Goal: Task Accomplishment & Management: Manage account settings

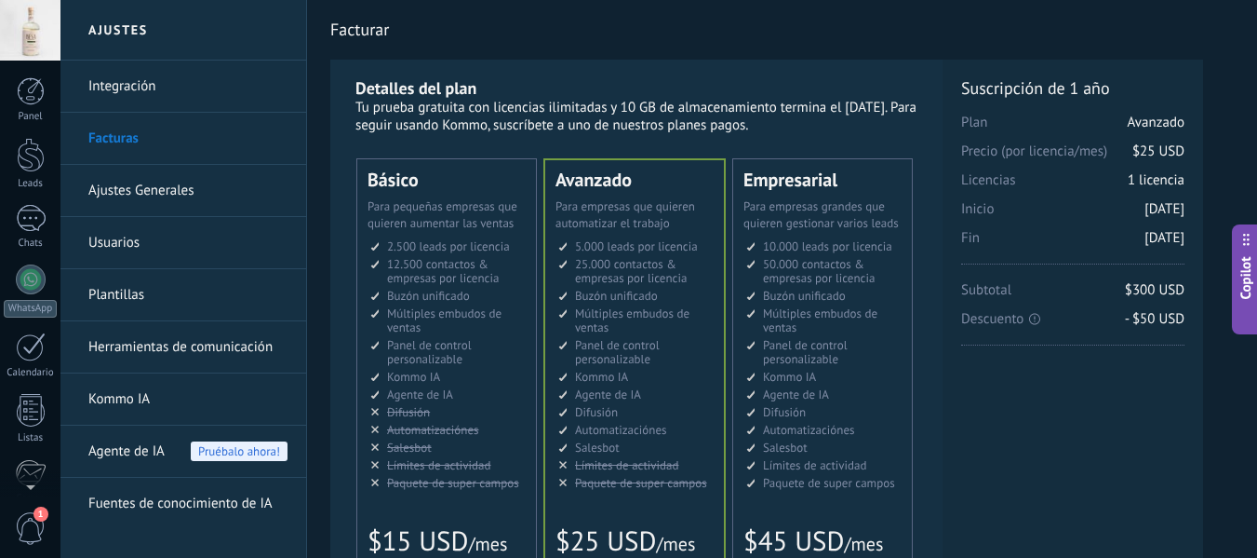
click at [41, 44] on div at bounding box center [30, 30] width 61 height 61
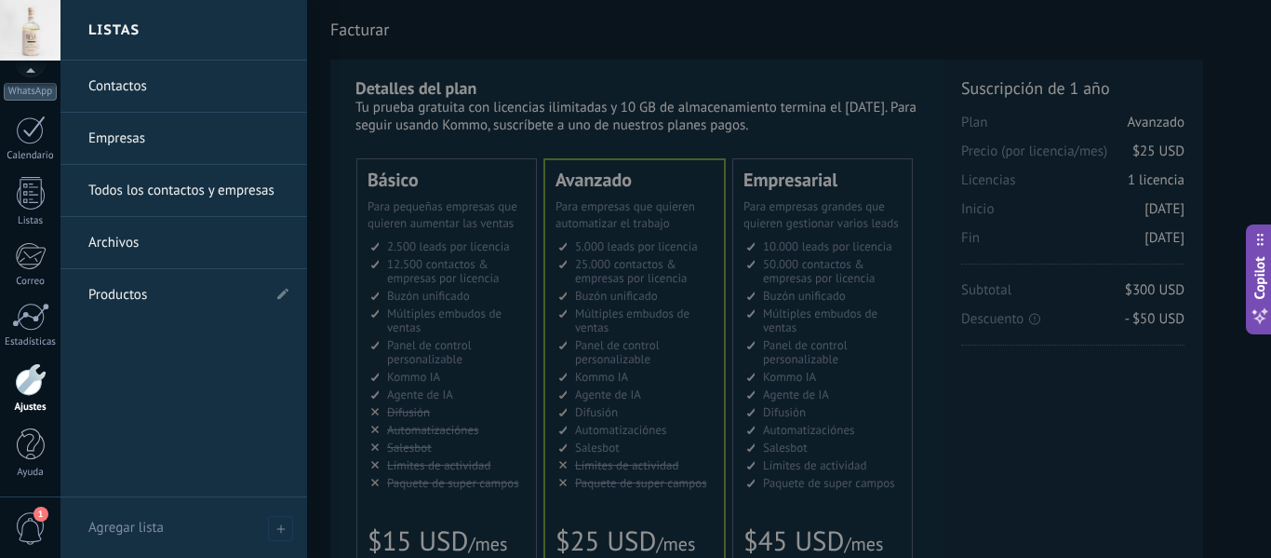
click at [41, 379] on div at bounding box center [31, 379] width 32 height 33
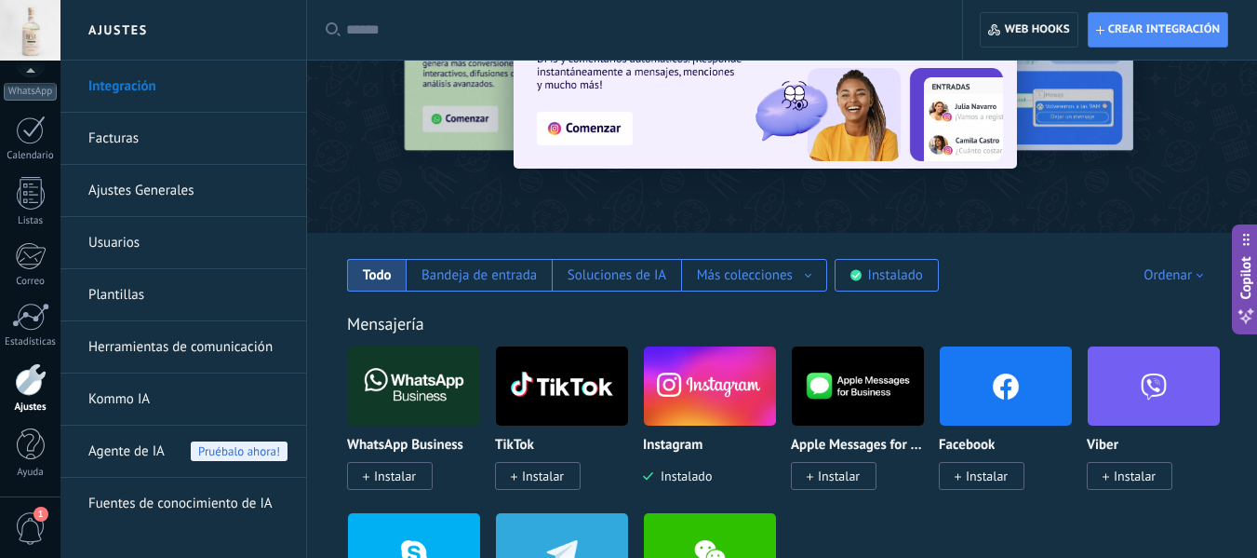
scroll to position [279, 0]
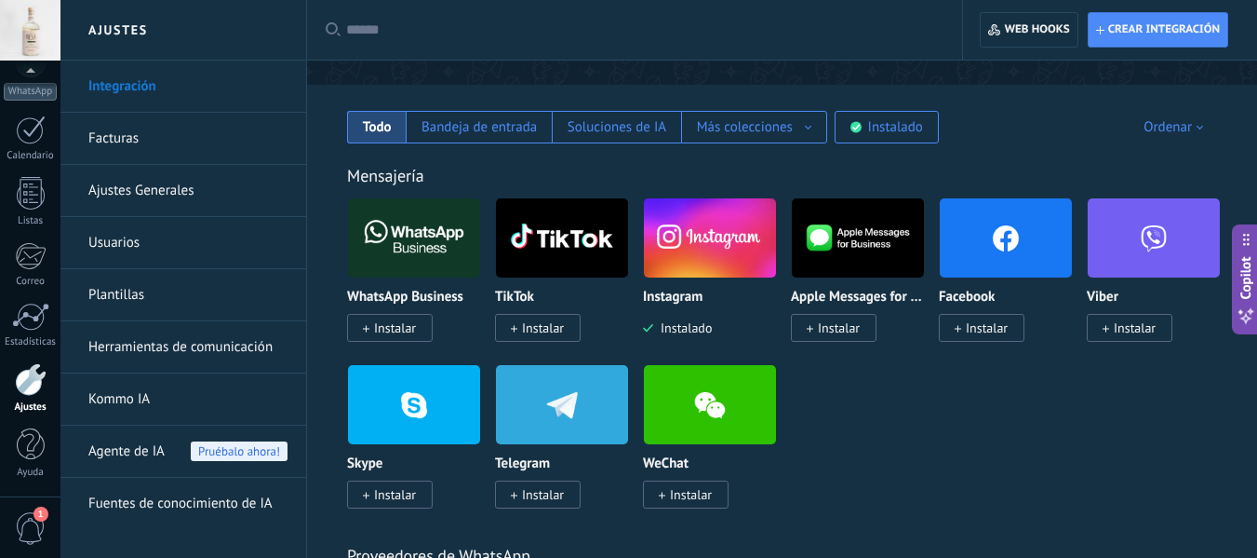
click at [122, 290] on link "Plantillas" at bounding box center [187, 295] width 199 height 52
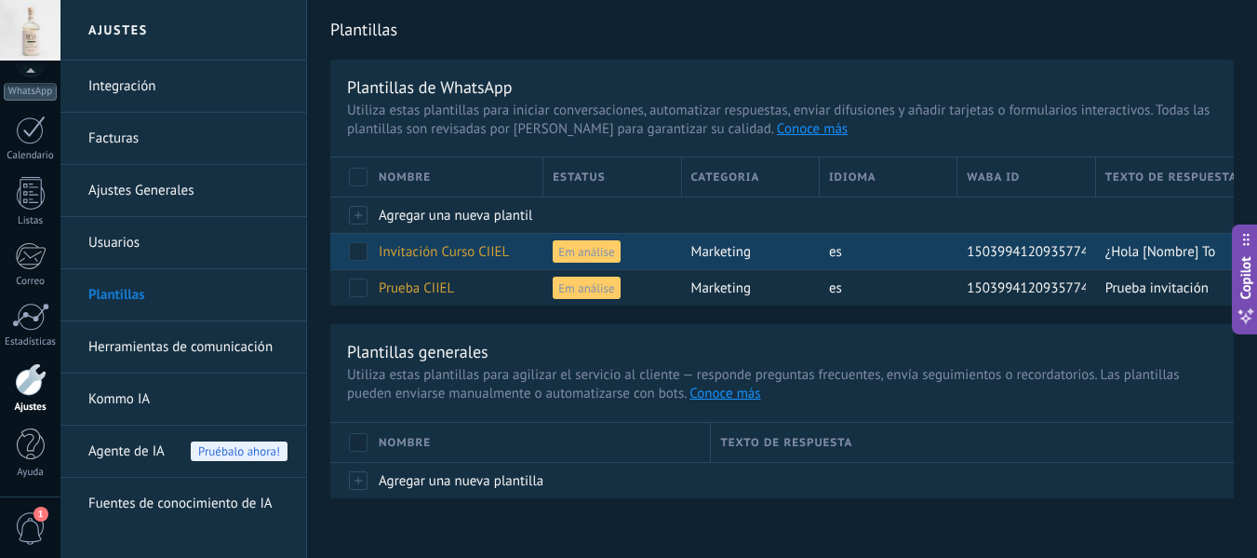
click at [363, 250] on span at bounding box center [358, 251] width 19 height 19
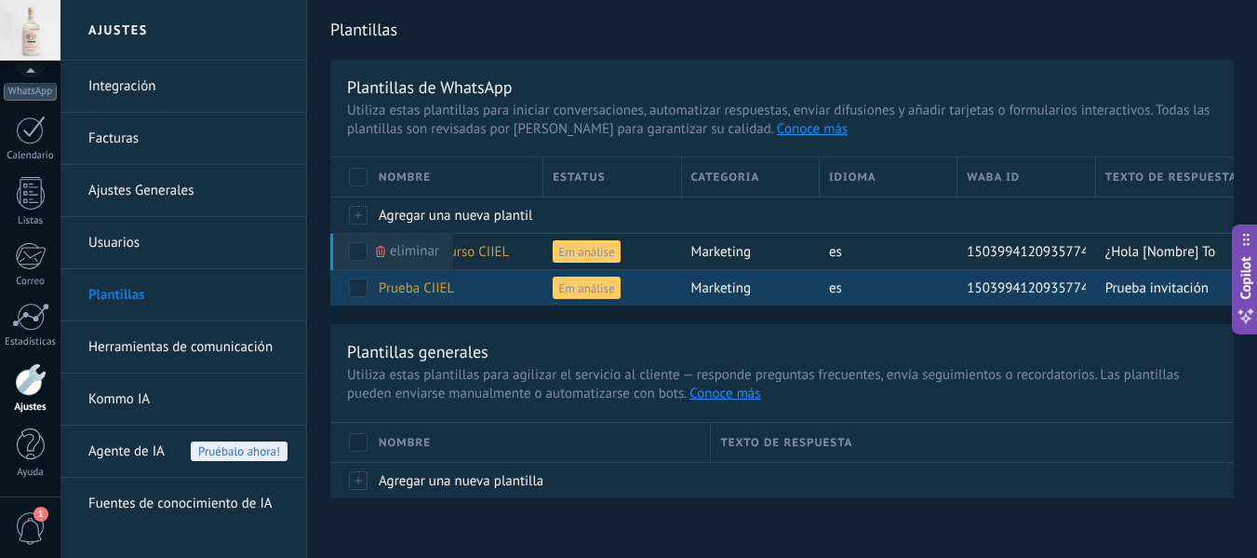
click at [361, 296] on span at bounding box center [358, 287] width 19 height 19
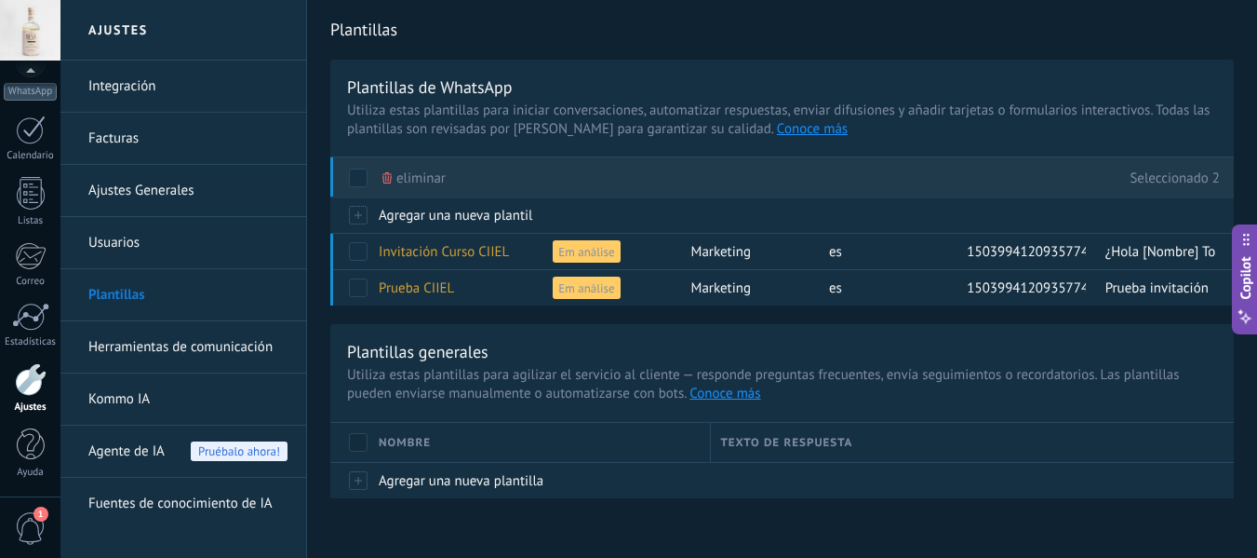
click at [392, 180] on div "eliminar" at bounding box center [414, 177] width 63 height 41
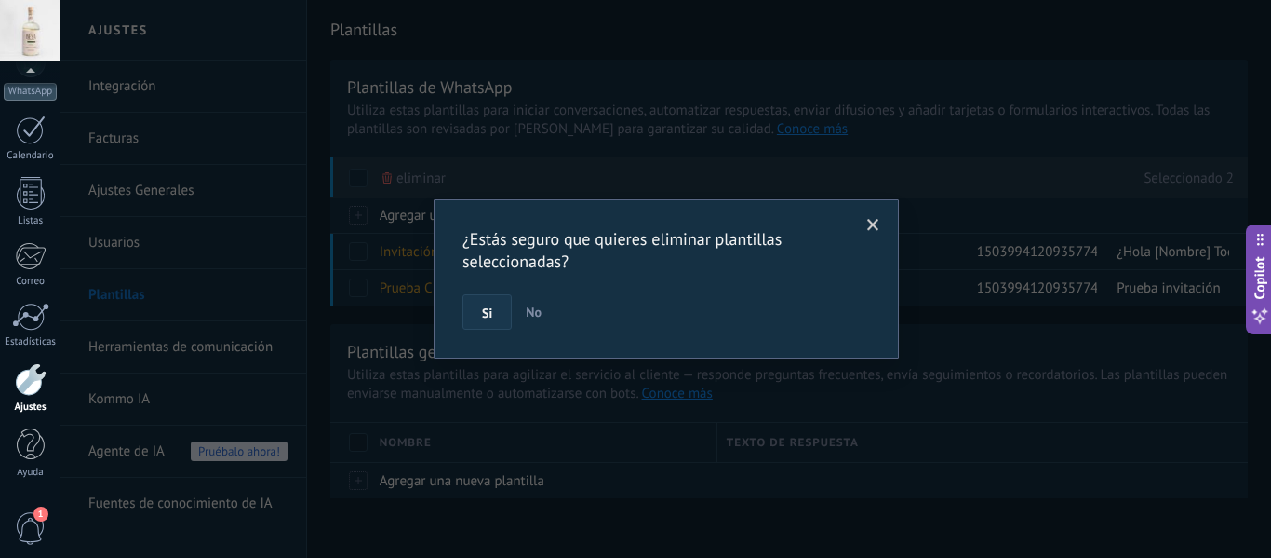
click at [496, 307] on button "Si" at bounding box center [487, 311] width 49 height 35
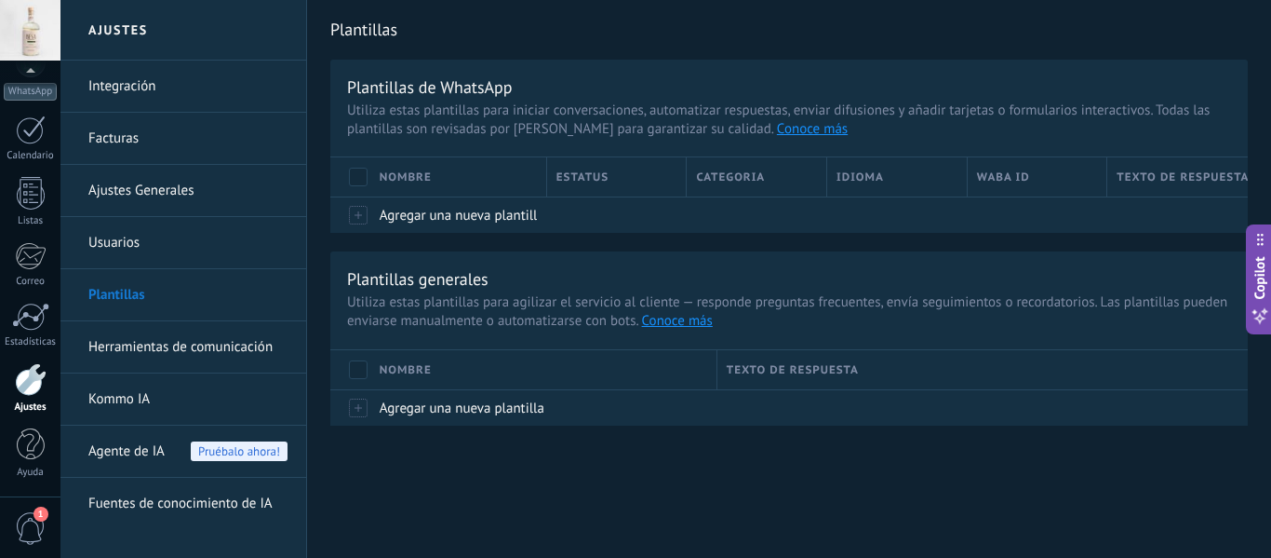
click at [24, 31] on div at bounding box center [30, 30] width 61 height 61
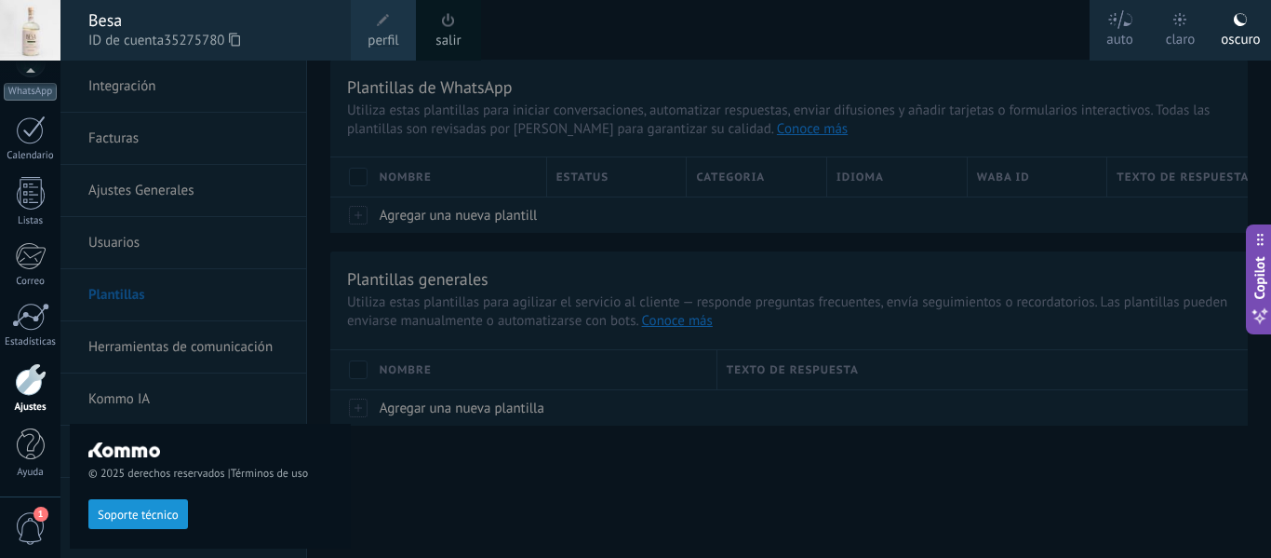
click at [447, 26] on span at bounding box center [448, 20] width 13 height 14
